Goal: Task Accomplishment & Management: Use online tool/utility

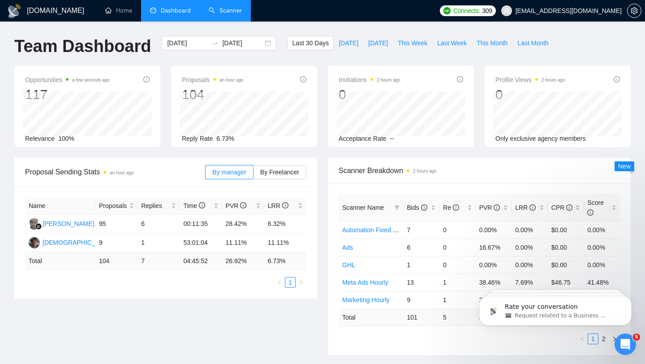
click at [223, 11] on link "Scanner" at bounding box center [225, 11] width 33 height 8
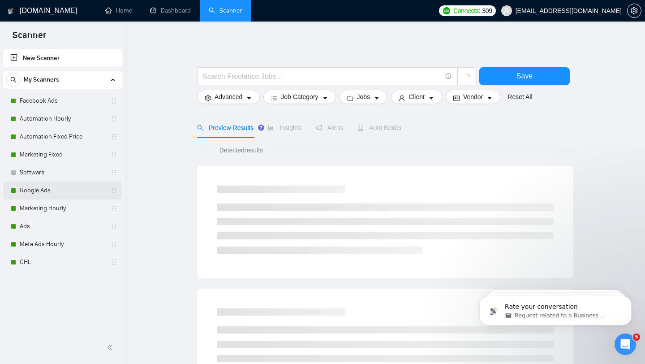
click at [56, 191] on link "Google Ads" at bounding box center [62, 191] width 85 height 18
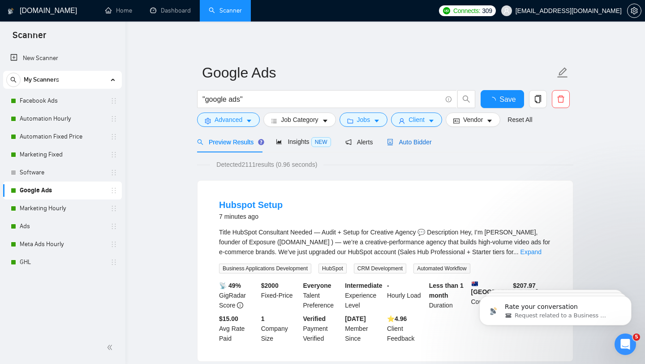
click at [399, 143] on span "Auto Bidder" at bounding box center [409, 142] width 44 height 7
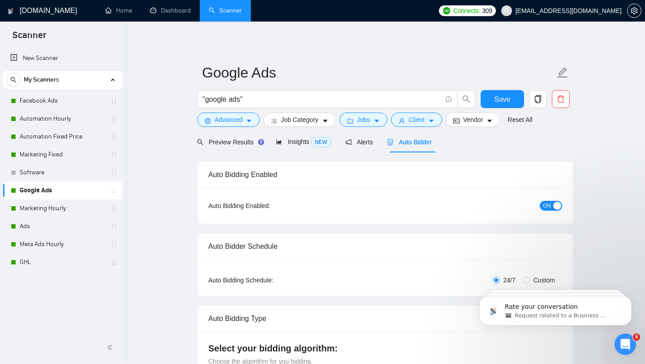
click at [557, 207] on div "button" at bounding box center [558, 206] width 8 height 8
click at [72, 246] on link "Meta Ads Hourly" at bounding box center [62, 244] width 85 height 18
click at [505, 95] on span "Save" at bounding box center [502, 99] width 16 height 11
click at [56, 210] on link "Marketing Hourly" at bounding box center [62, 208] width 85 height 18
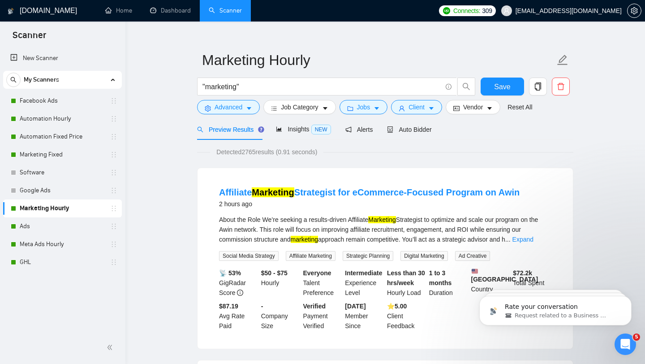
scroll to position [16, 0]
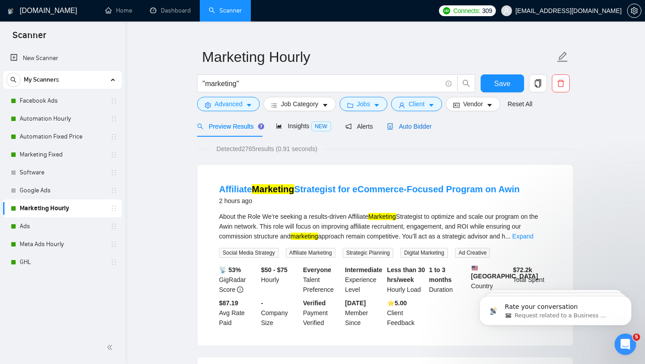
click at [420, 127] on span "Auto Bidder" at bounding box center [409, 126] width 44 height 7
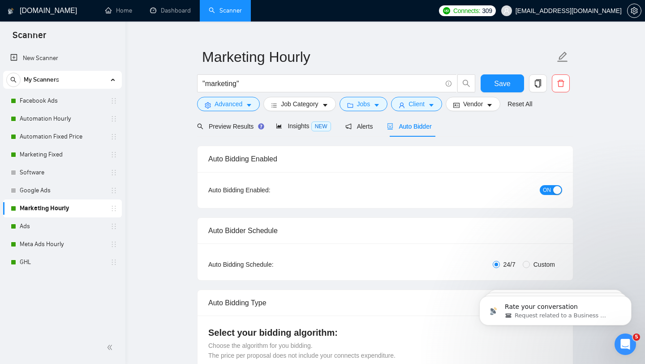
click at [547, 190] on span "ON" at bounding box center [547, 190] width 8 height 10
click at [507, 80] on span "Save" at bounding box center [502, 83] width 16 height 11
click at [66, 156] on link "Marketing Fixed" at bounding box center [62, 155] width 85 height 18
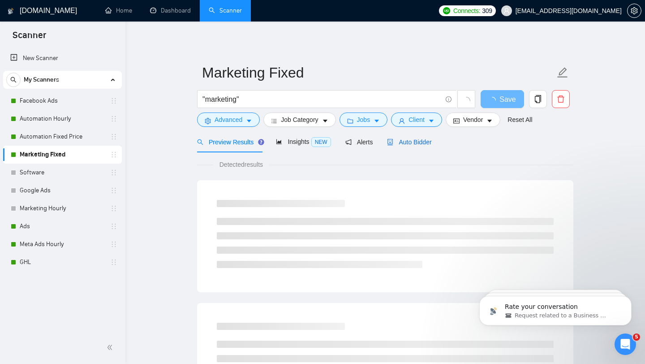
click at [418, 144] on span "Auto Bidder" at bounding box center [409, 142] width 44 height 7
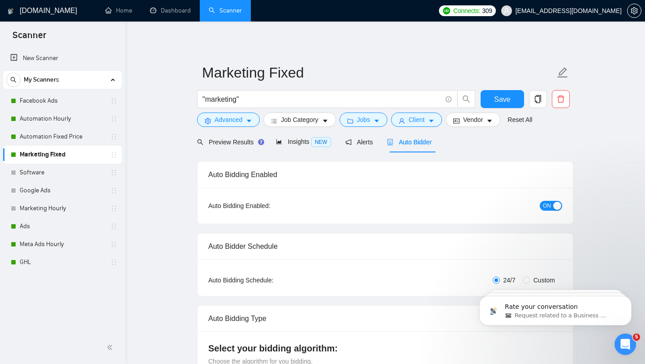
click at [551, 204] on span "ON" at bounding box center [547, 206] width 8 height 10
click at [507, 103] on span "Save" at bounding box center [502, 99] width 16 height 11
click at [71, 244] on link "Meta Ads Hourly" at bounding box center [62, 244] width 85 height 18
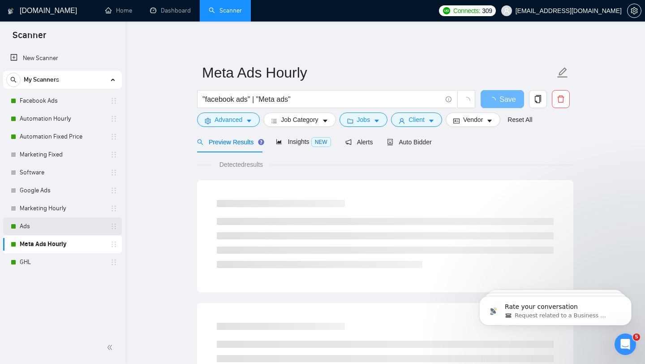
click at [74, 226] on link "Ads" at bounding box center [62, 226] width 85 height 18
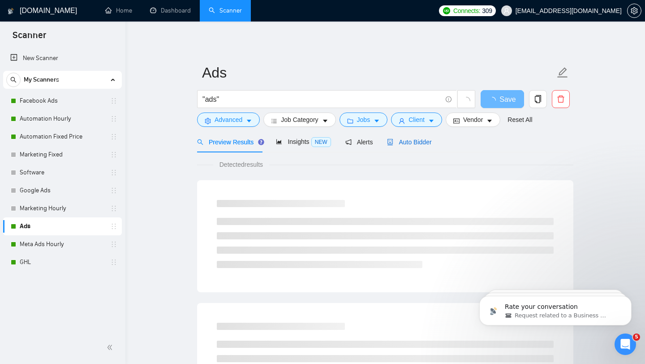
click at [418, 144] on span "Auto Bidder" at bounding box center [409, 142] width 44 height 7
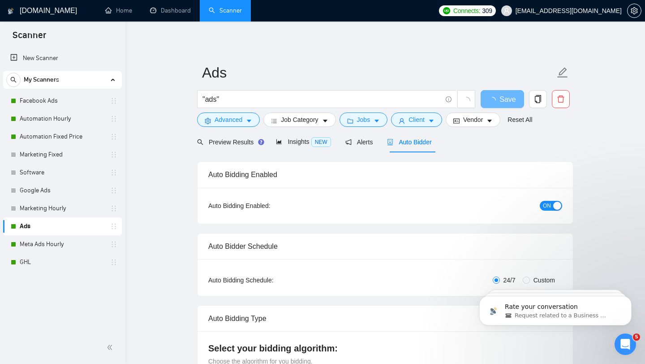
click at [547, 204] on span "ON" at bounding box center [547, 206] width 8 height 10
click at [505, 100] on span "Save" at bounding box center [502, 99] width 16 height 11
